Goal: Register for event/course

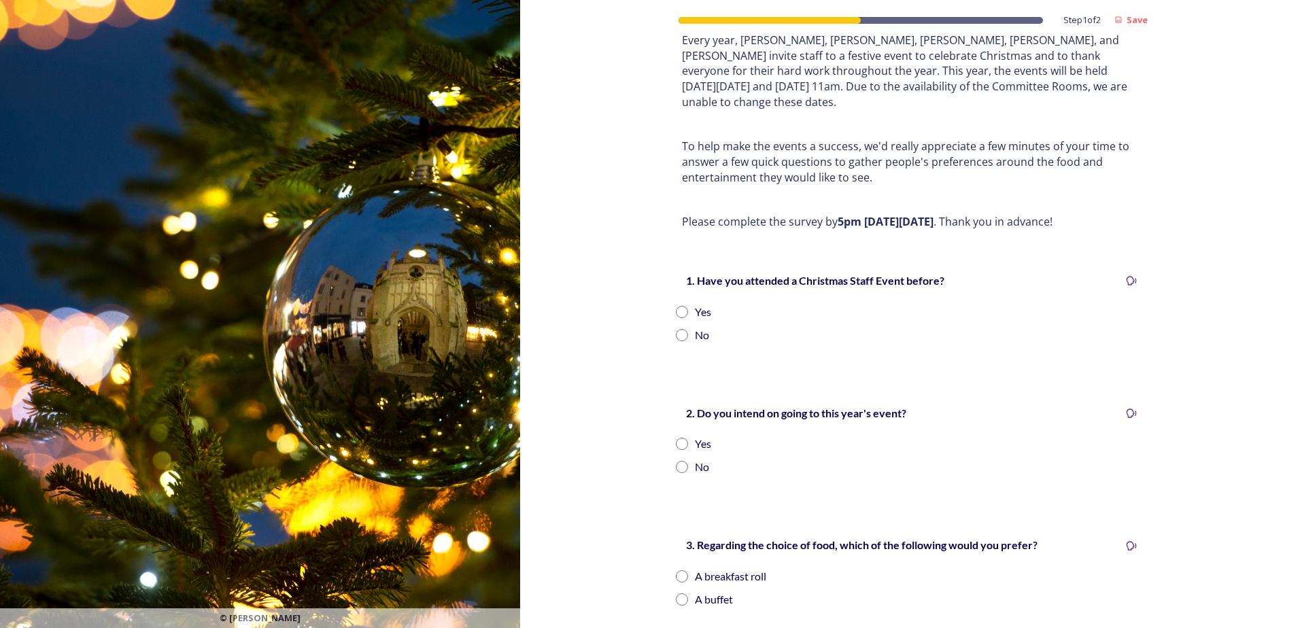
scroll to position [136, 0]
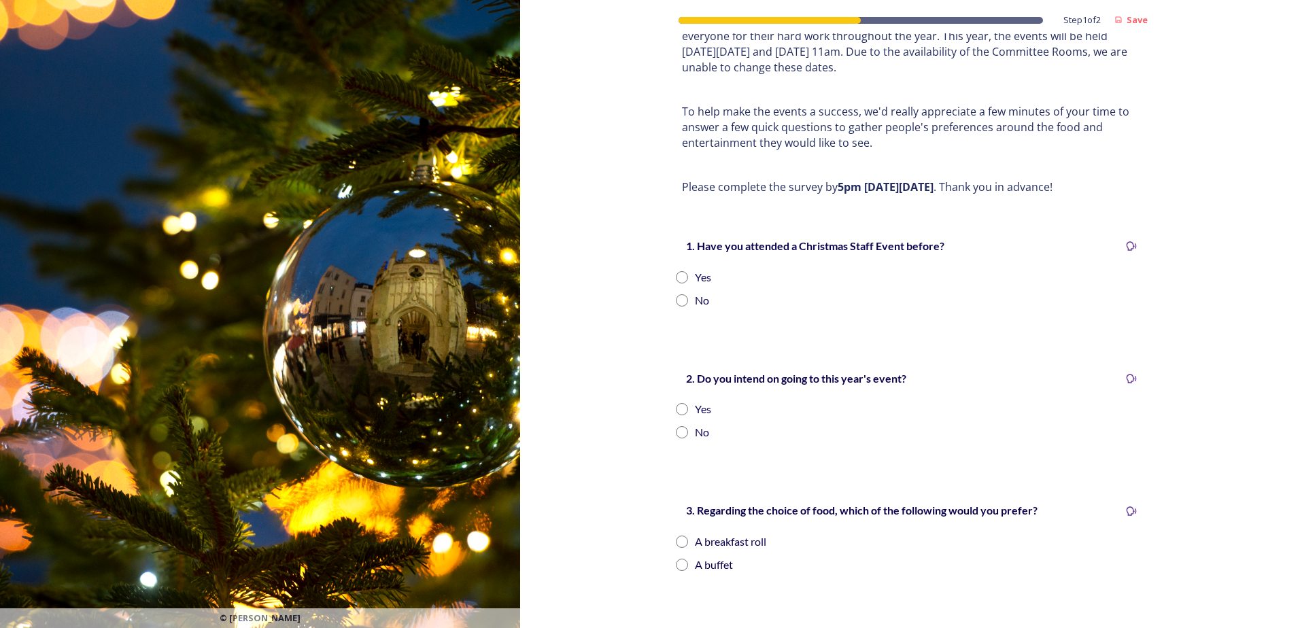
click at [679, 294] on input "radio" at bounding box center [682, 300] width 12 height 12
radio input "true"
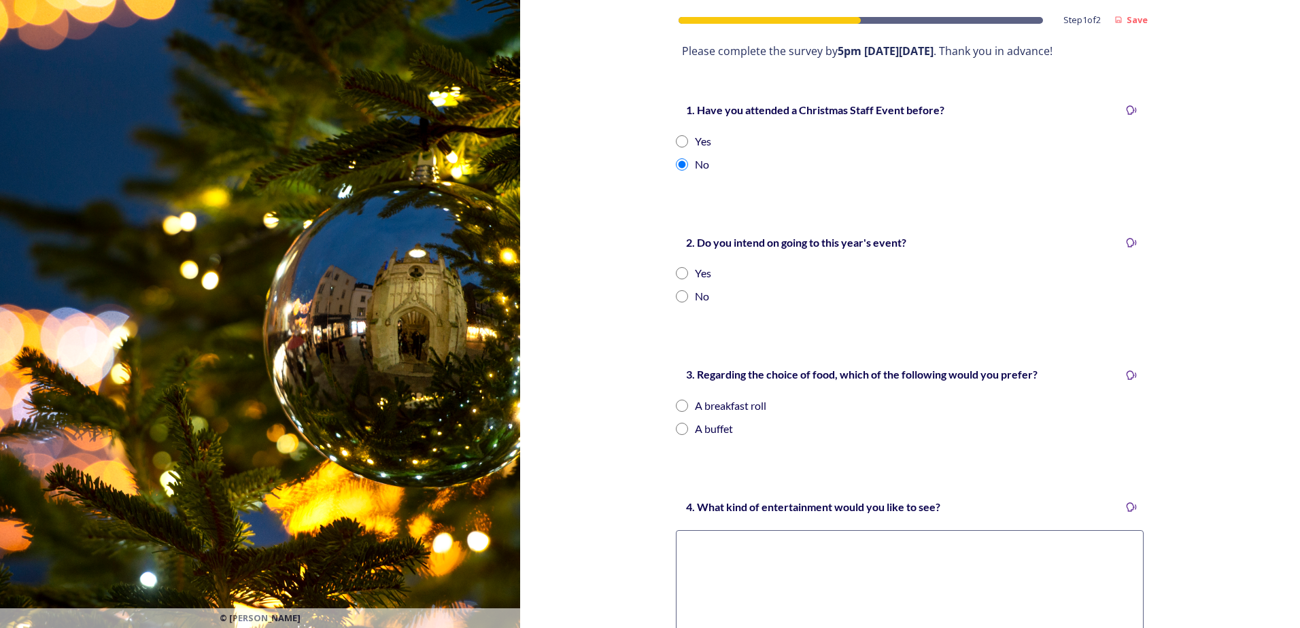
click at [695, 265] on div "Yes" at bounding box center [703, 273] width 16 height 16
radio input "true"
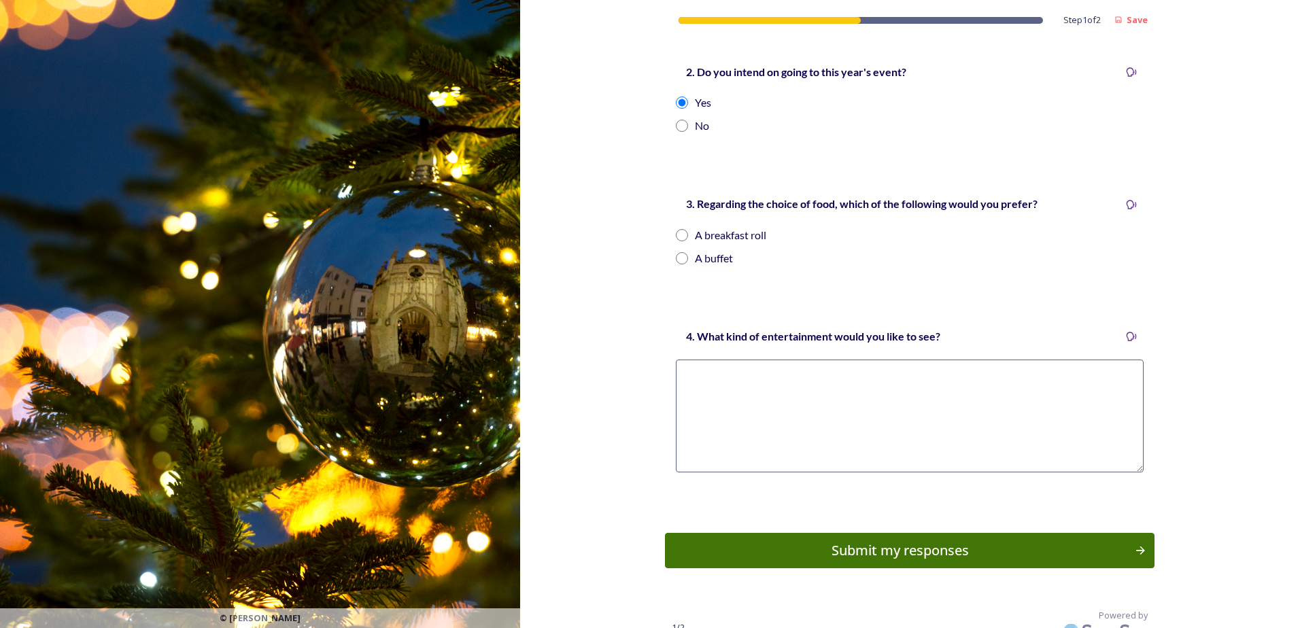
scroll to position [446, 0]
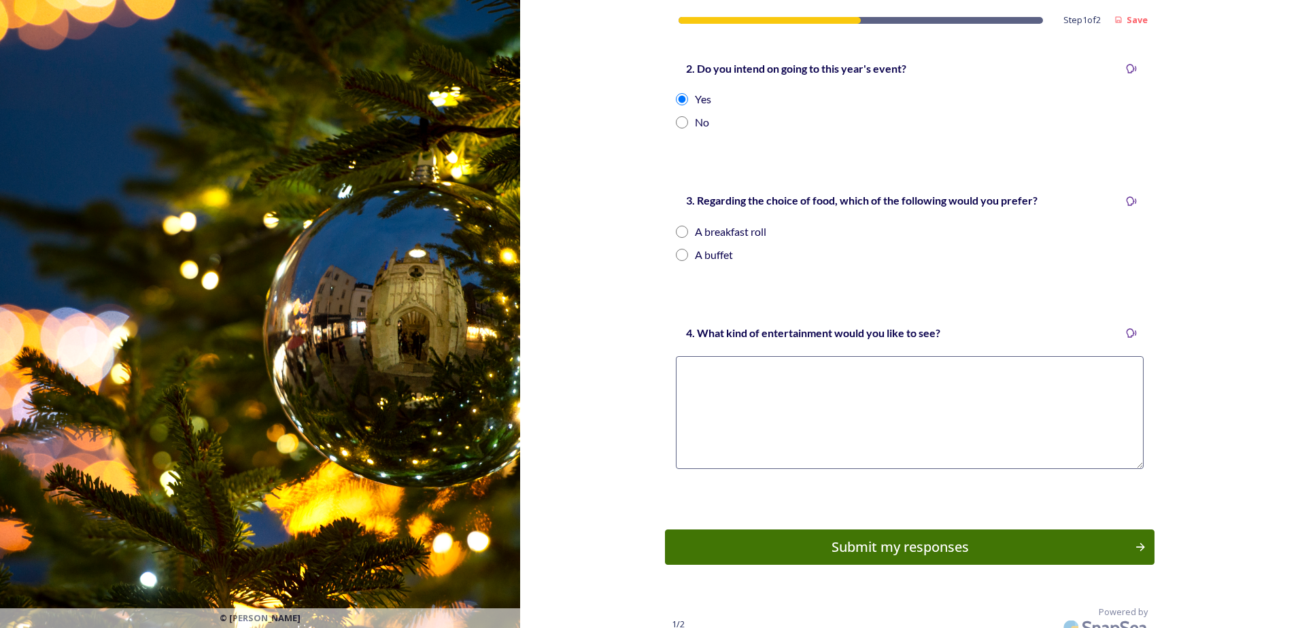
click at [695, 247] on div "A buffet" at bounding box center [714, 255] width 38 height 16
radio input "true"
click at [748, 370] on textarea at bounding box center [910, 412] width 468 height 113
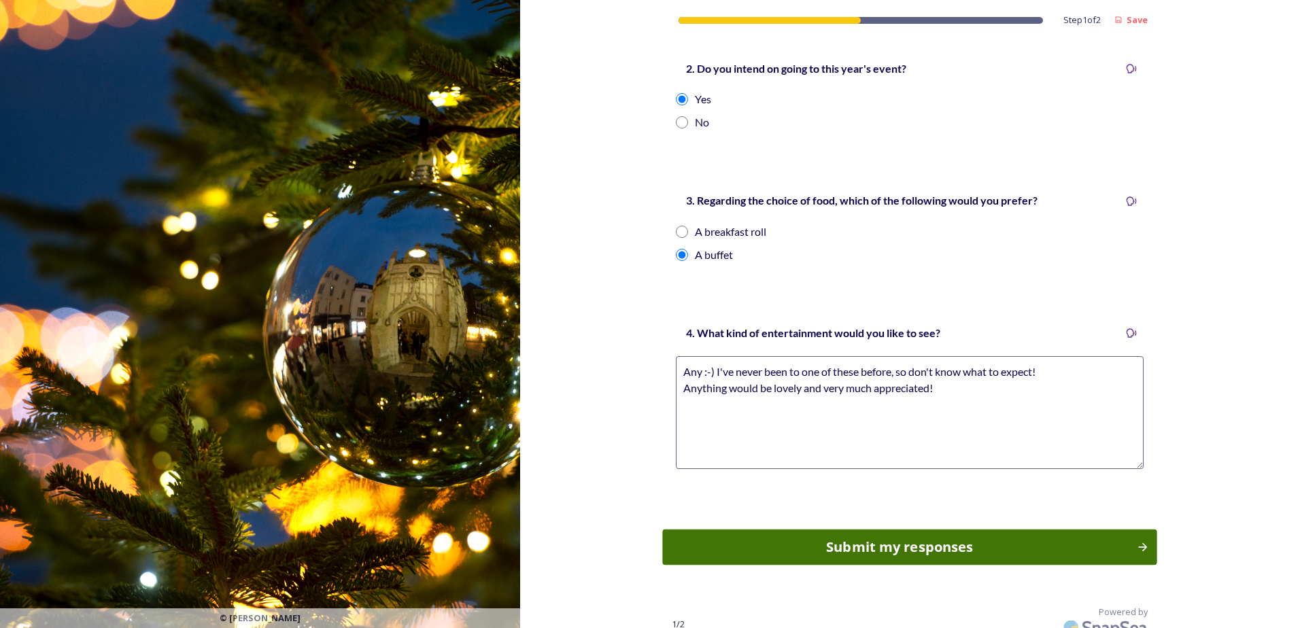
type textarea "Any :-) I've never been to one of these before, so don't know what to expect! A…"
click at [918, 537] on div "Submit my responses" at bounding box center [900, 547] width 460 height 20
